Goal: Transaction & Acquisition: Book appointment/travel/reservation

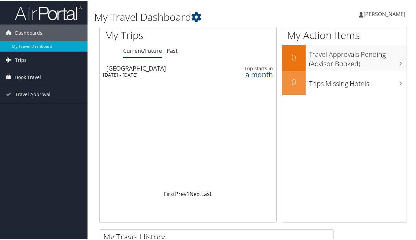
click at [18, 62] on span "Trips" at bounding box center [20, 59] width 11 height 17
click at [28, 106] on span "Book Travel" at bounding box center [28, 107] width 26 height 17
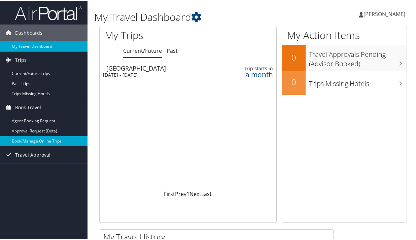
click at [49, 141] on link "Book/Manage Online Trips" at bounding box center [44, 141] width 88 height 10
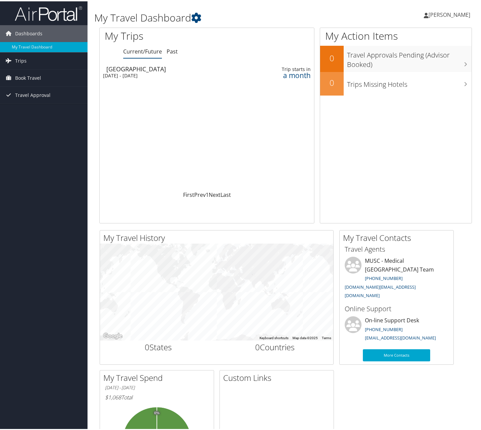
click at [470, 19] on link "[PERSON_NAME]" at bounding box center [450, 13] width 53 height 20
click at [10, 57] on icon at bounding box center [8, 59] width 10 height 10
click at [23, 107] on span "Book Travel" at bounding box center [28, 107] width 26 height 17
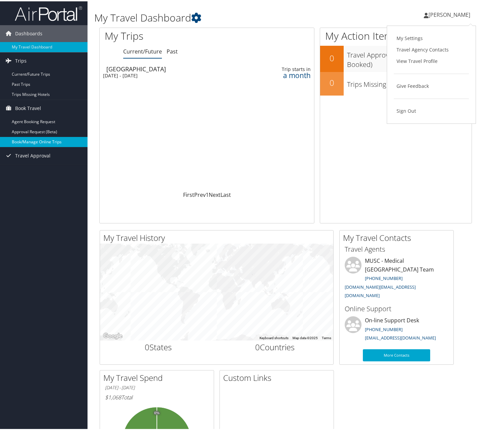
click at [32, 143] on link "Book/Manage Online Trips" at bounding box center [44, 141] width 88 height 10
click at [45, 145] on link "Book/Manage Online Trips" at bounding box center [44, 141] width 88 height 10
click at [45, 142] on link "Book/Manage Online Trips" at bounding box center [44, 141] width 88 height 10
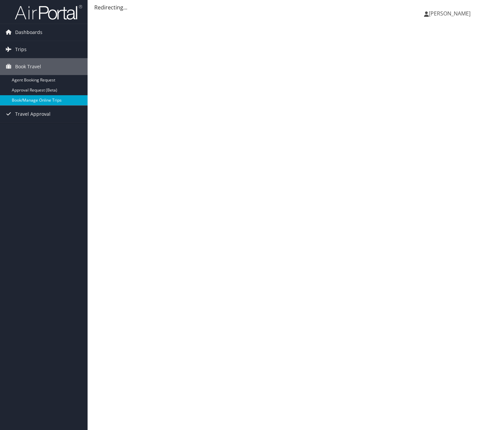
click at [45, 99] on link "Book/Manage Online Trips" at bounding box center [44, 100] width 88 height 10
